Goal: Information Seeking & Learning: Understand process/instructions

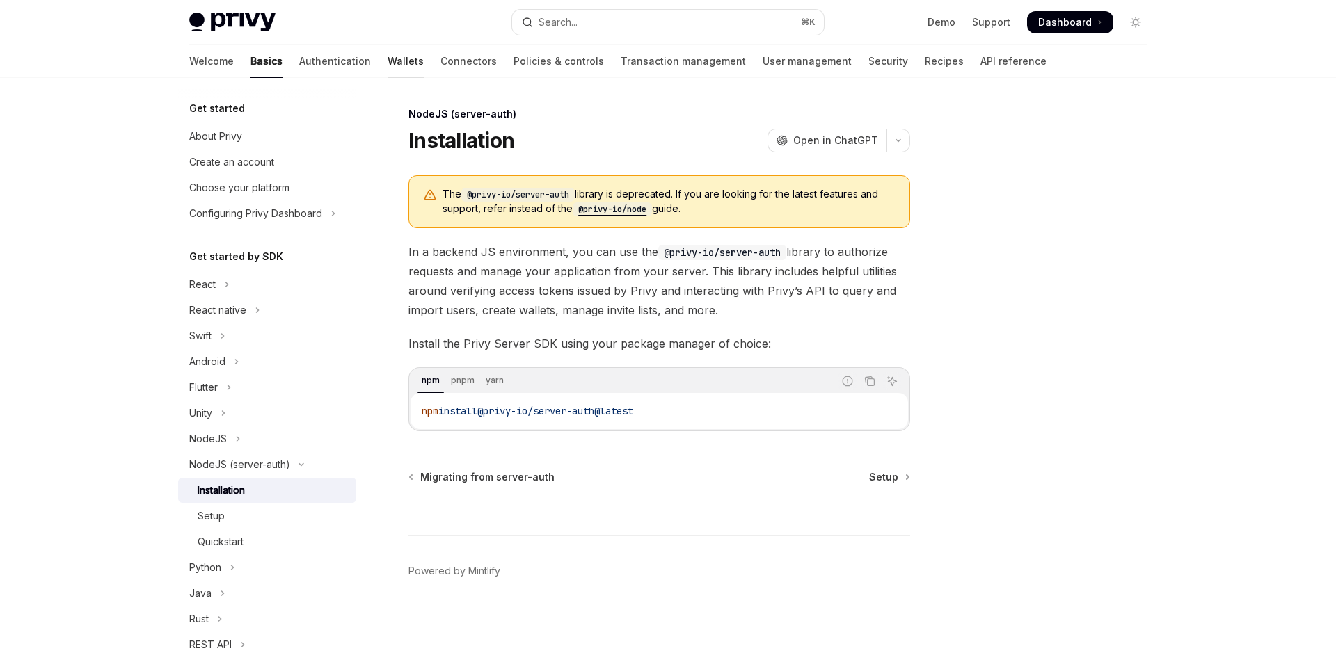
click at [387, 70] on link "Wallets" at bounding box center [405, 61] width 36 height 33
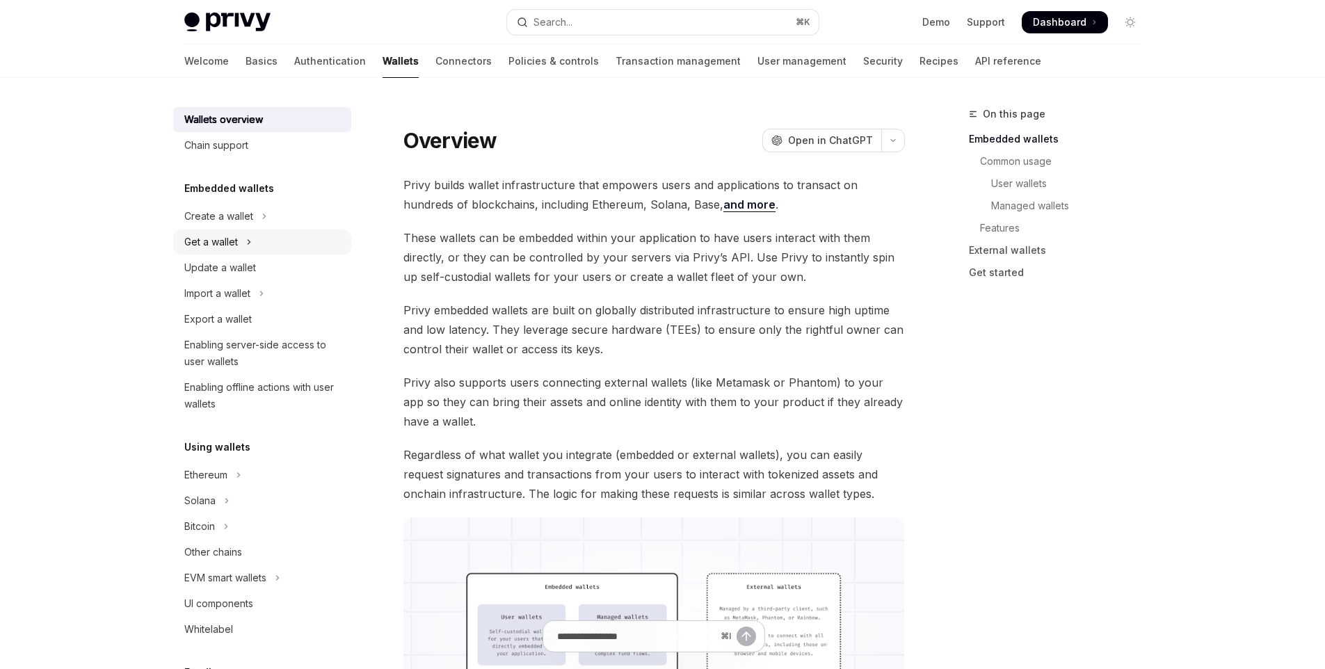
click at [253, 241] on button "Get a wallet" at bounding box center [262, 242] width 178 height 25
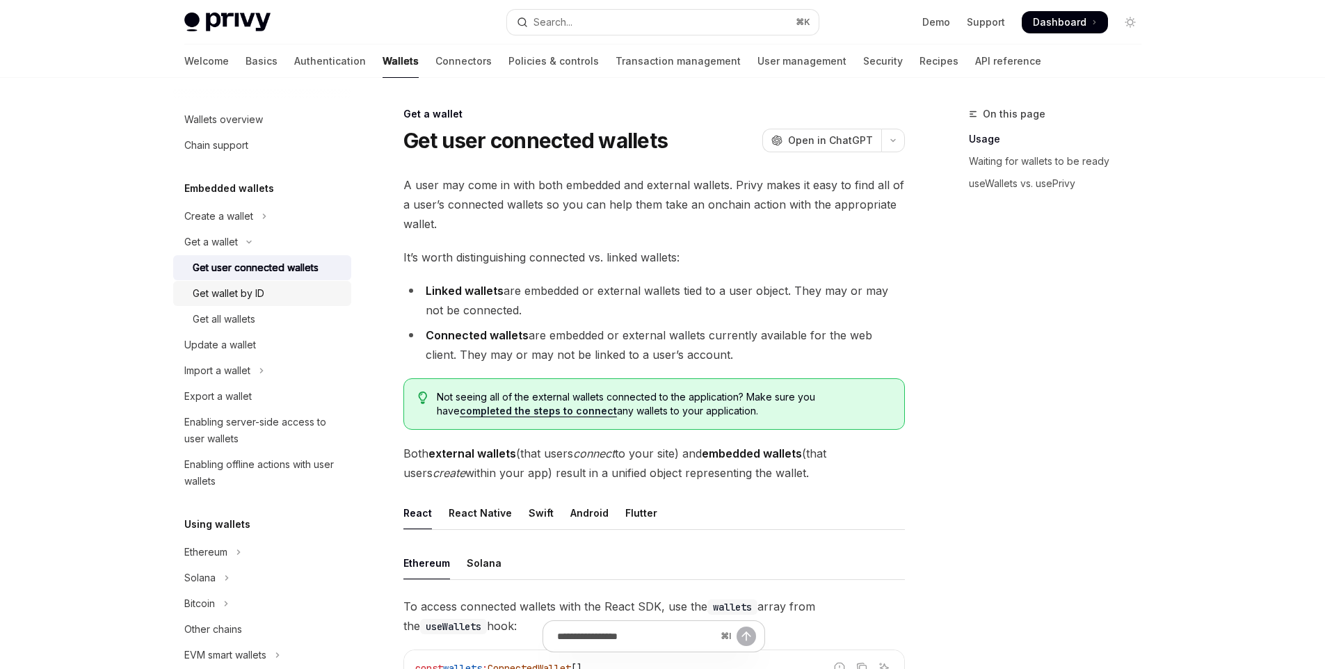
click at [258, 294] on div "Get wallet by ID" at bounding box center [229, 293] width 72 height 17
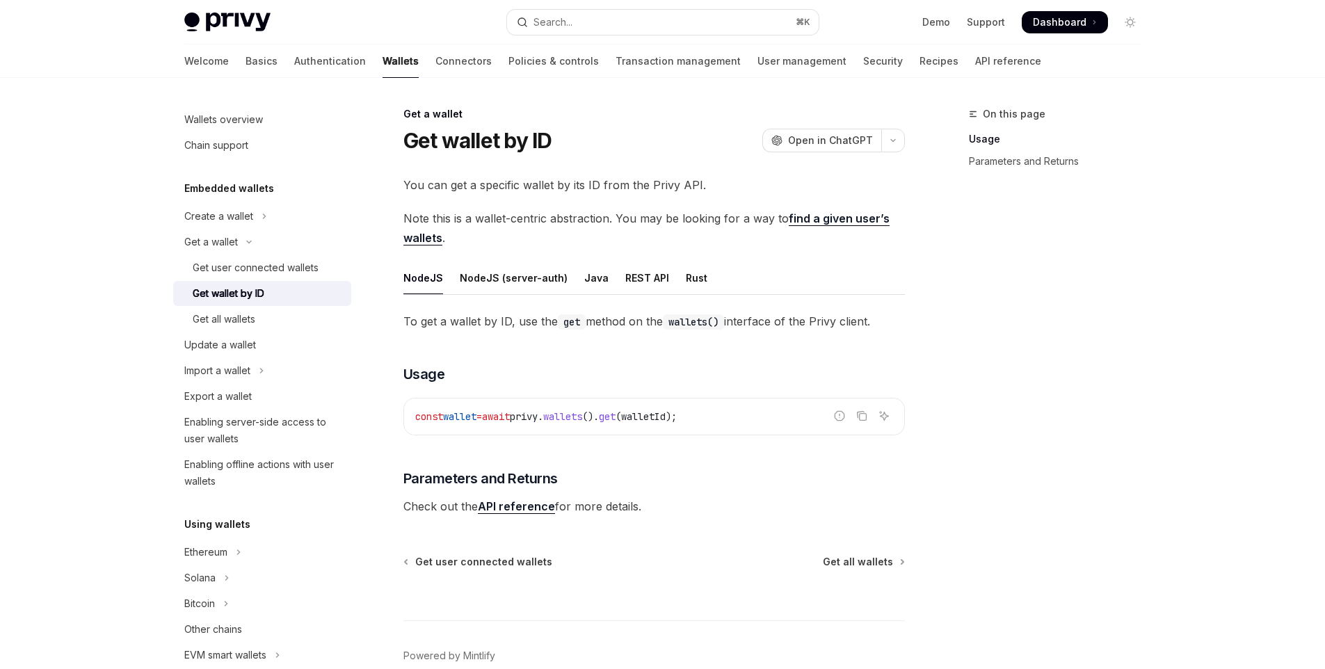
scroll to position [22, 0]
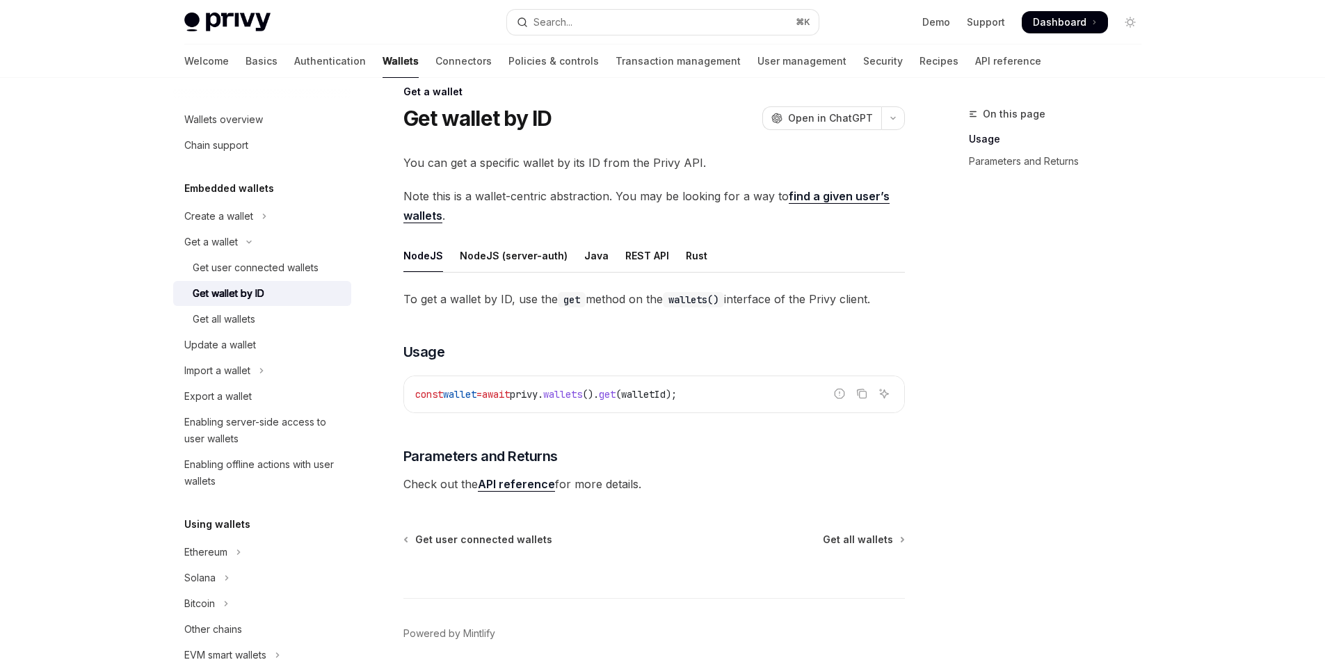
click at [616, 397] on span "get" at bounding box center [607, 394] width 17 height 13
click at [666, 392] on span "walletId" at bounding box center [643, 394] width 45 height 13
click at [495, 257] on div "NodeJS (server-auth)" at bounding box center [514, 255] width 108 height 33
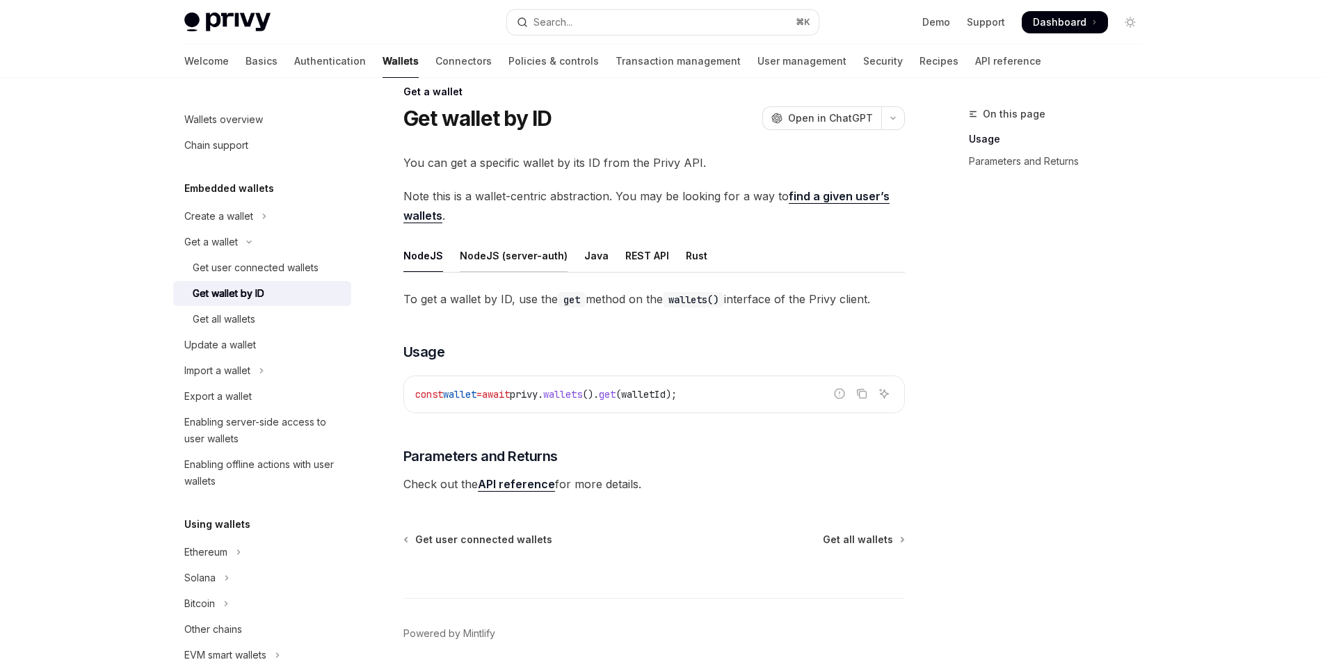
type textarea "*"
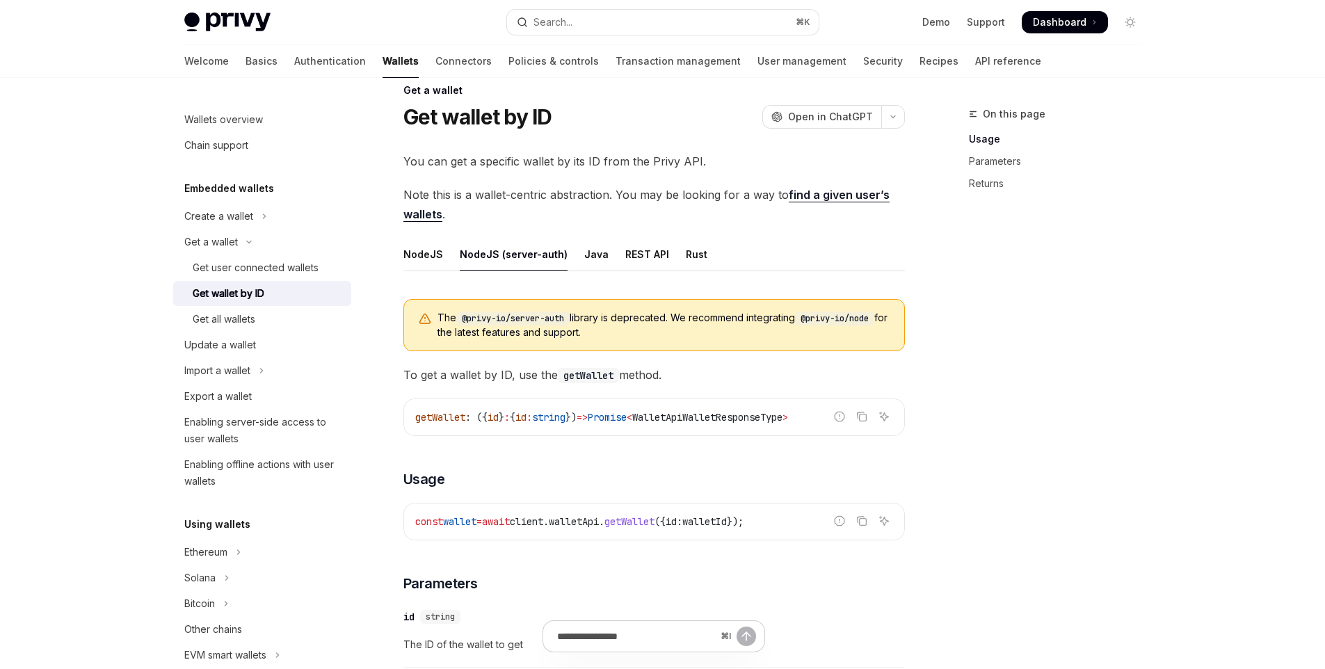
scroll to position [53, 0]
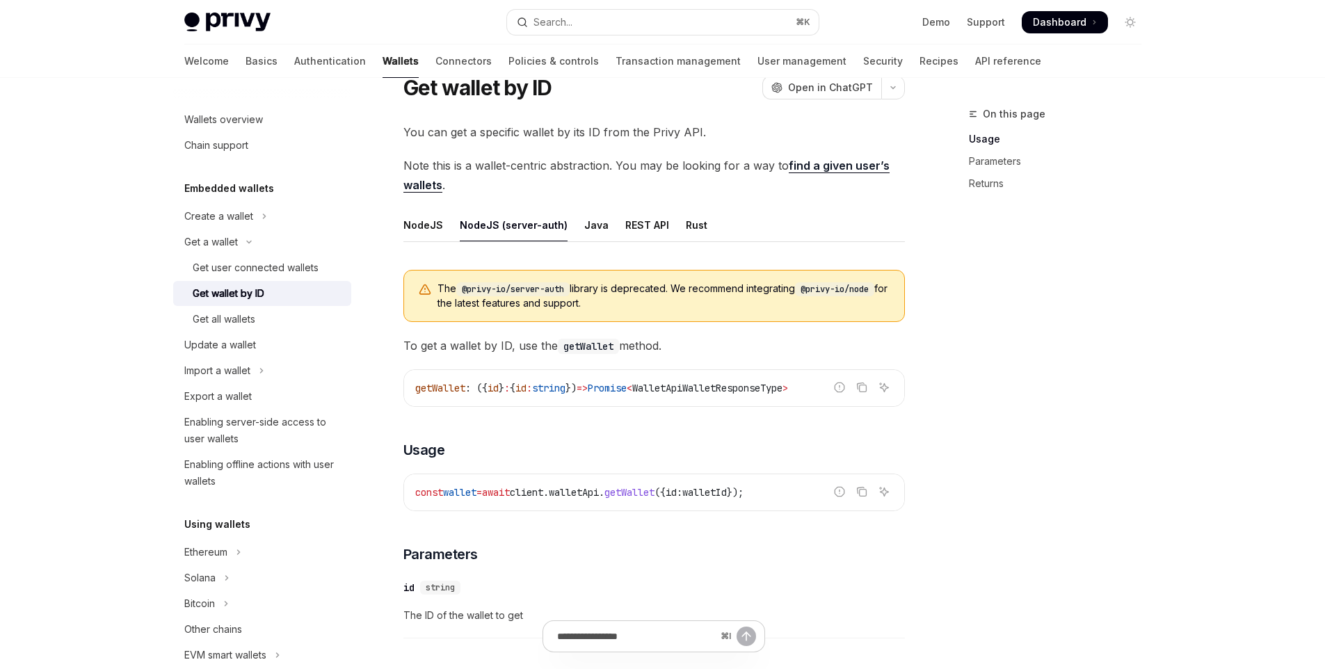
click at [744, 499] on code "const wallet = await client . walletApi . getWallet ({ id: walletId });" at bounding box center [654, 492] width 478 height 17
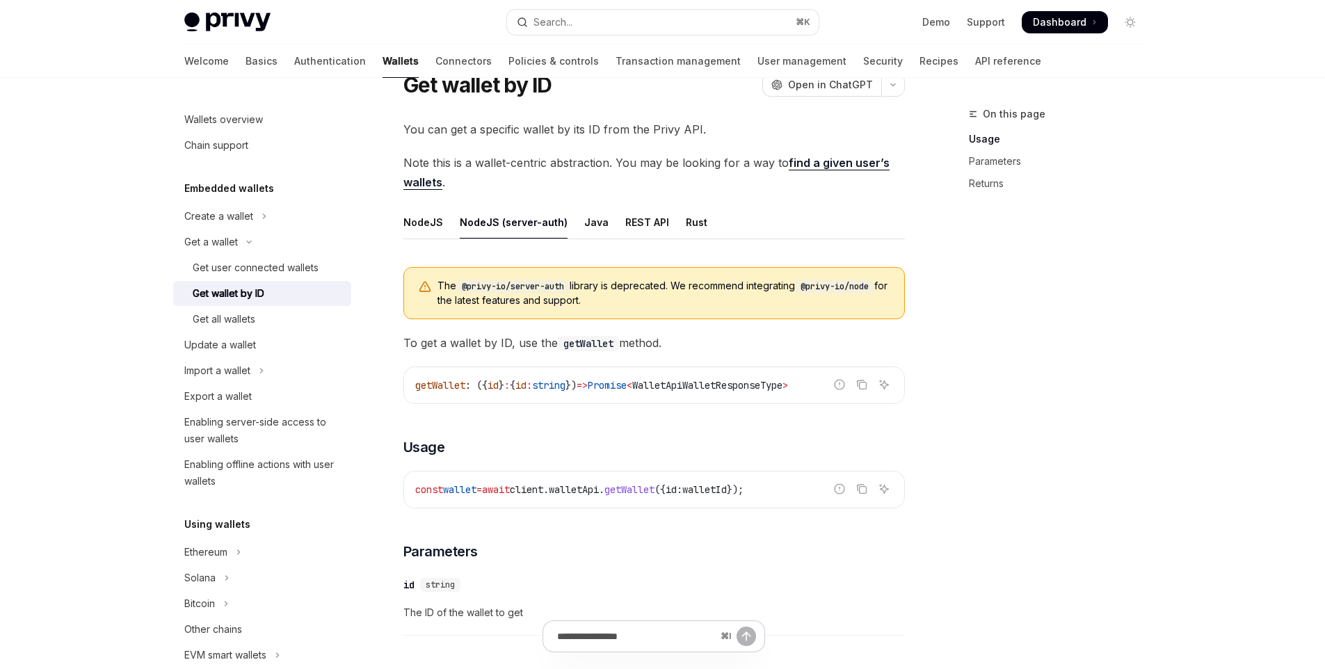
scroll to position [58, 0]
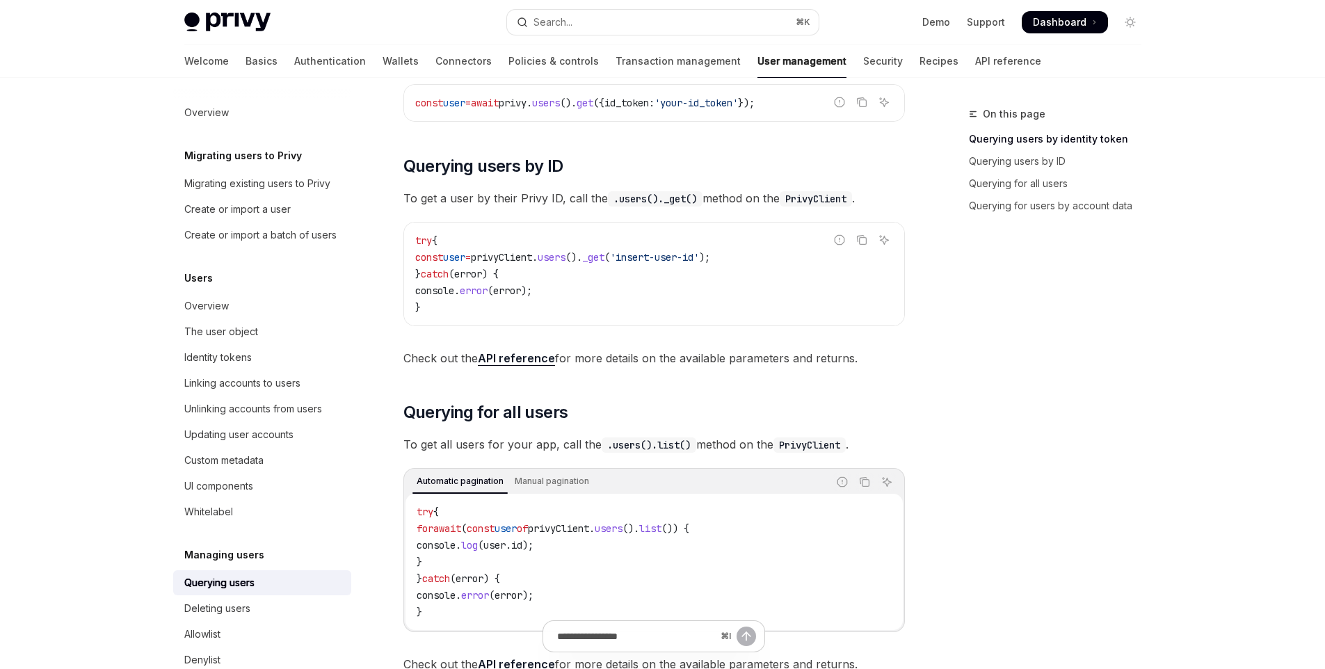
scroll to position [311, 0]
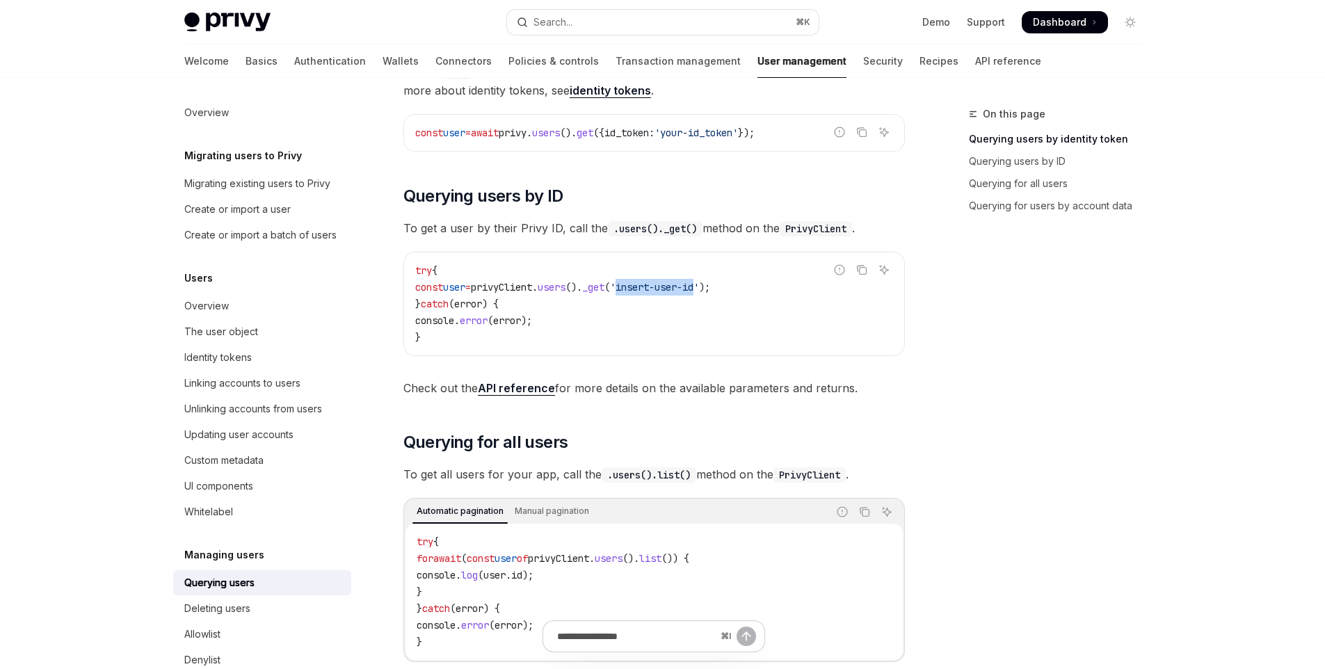
drag, startPoint x: 666, startPoint y: 285, endPoint x: 739, endPoint y: 284, distance: 72.4
click at [699, 284] on span "'insert-user-id'" at bounding box center [654, 287] width 89 height 13
click at [808, 266] on code "try { const user = privyClient . users (). _get ( 'insert-user-id' ); } catch (…" at bounding box center [654, 303] width 478 height 83
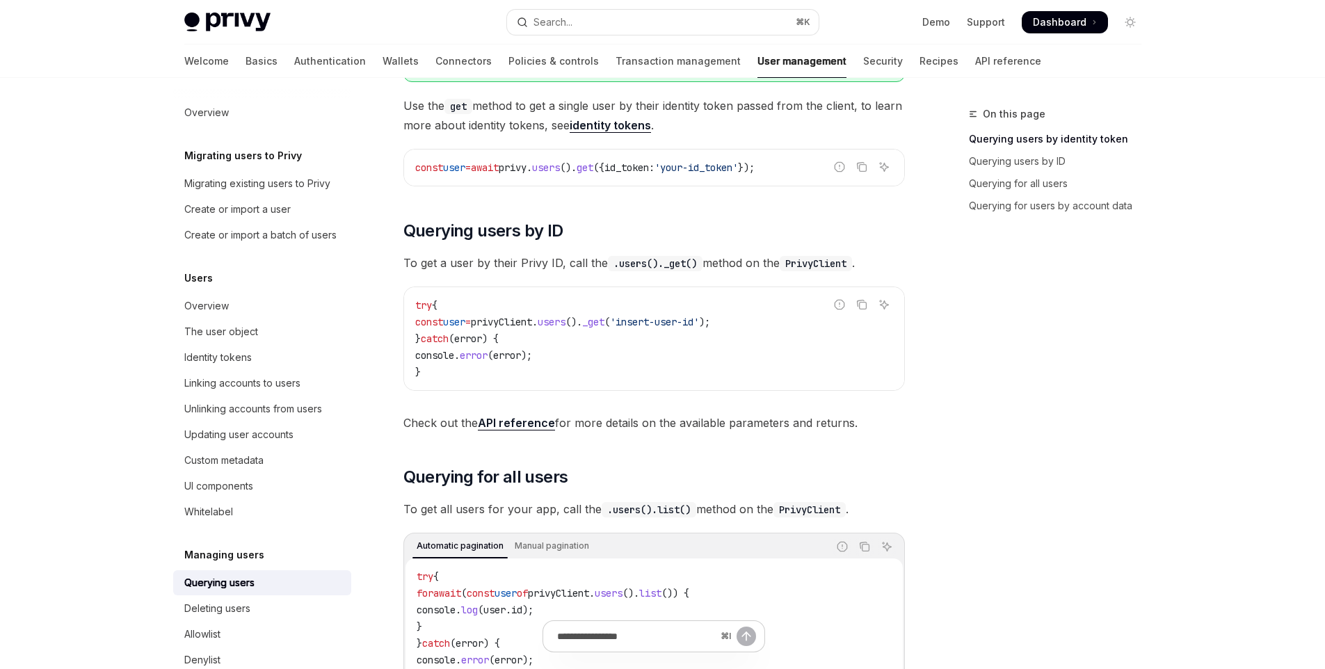
scroll to position [242, 0]
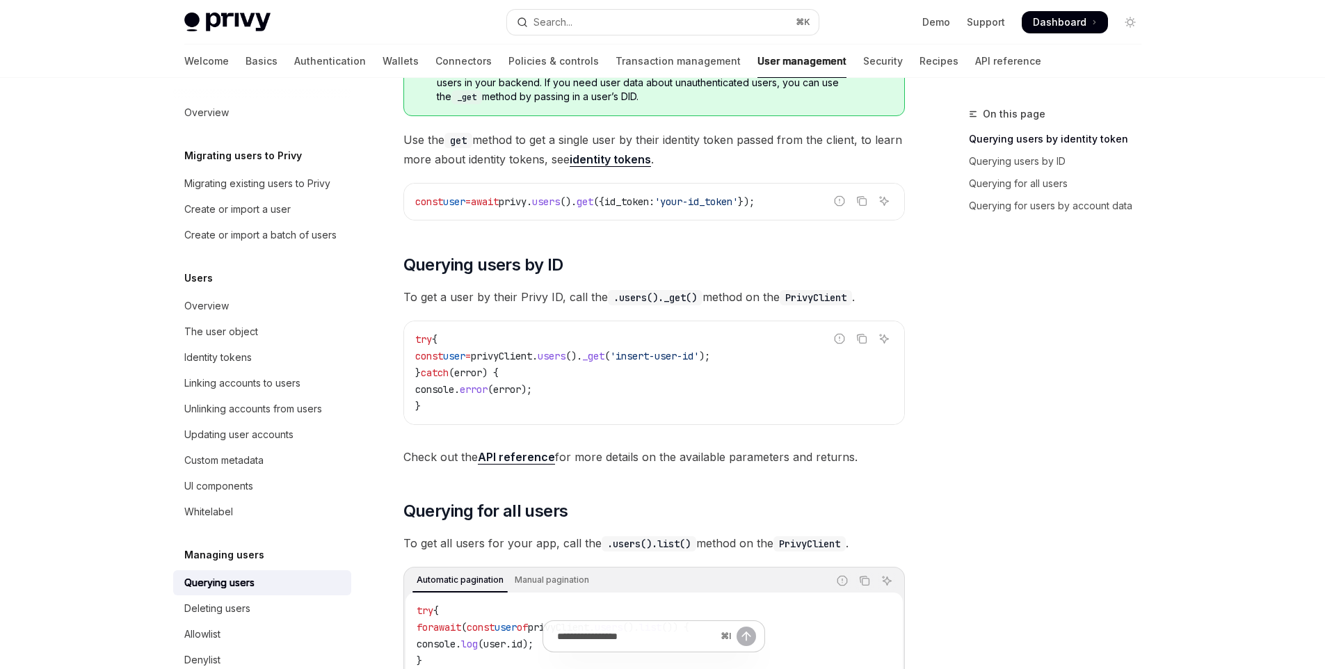
drag, startPoint x: 678, startPoint y: 203, endPoint x: 705, endPoint y: 201, distance: 27.2
click at [705, 201] on span "const user = await privy . users (). get ({ id_token: 'your-id_token' });" at bounding box center [584, 201] width 339 height 13
click at [738, 200] on span "'your-id_token'" at bounding box center [696, 201] width 83 height 13
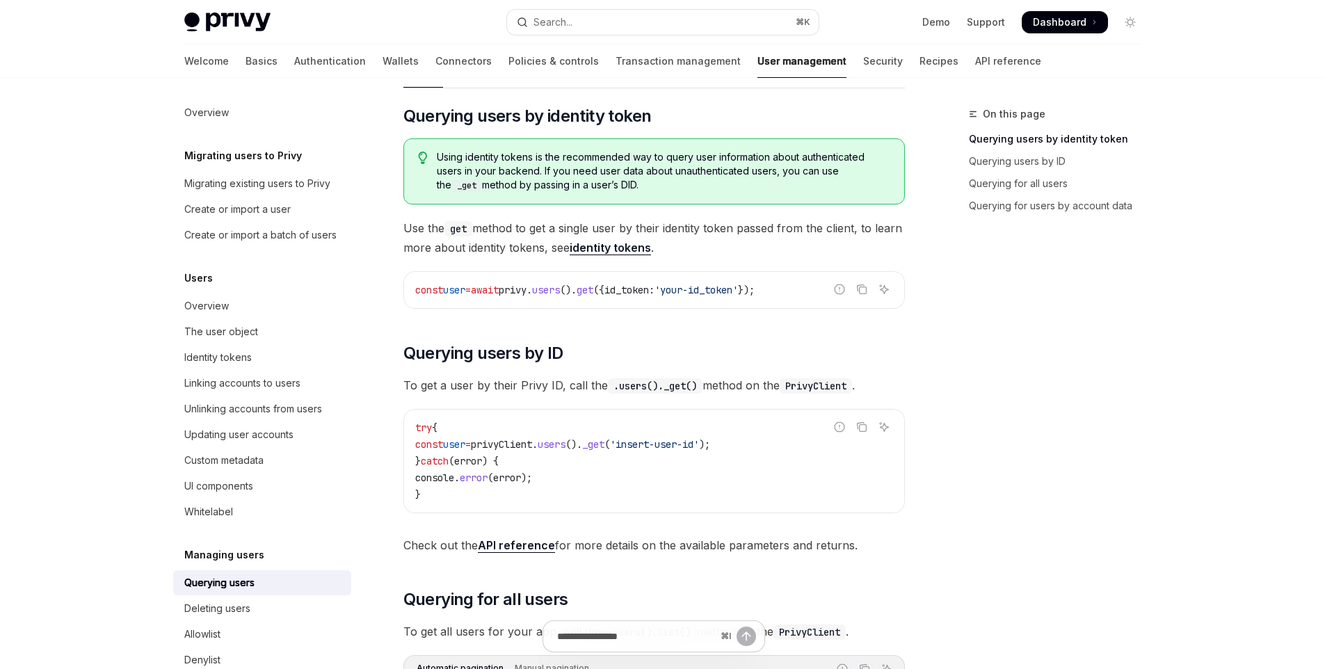
scroll to position [77, 0]
